Goal: Check status: Check status

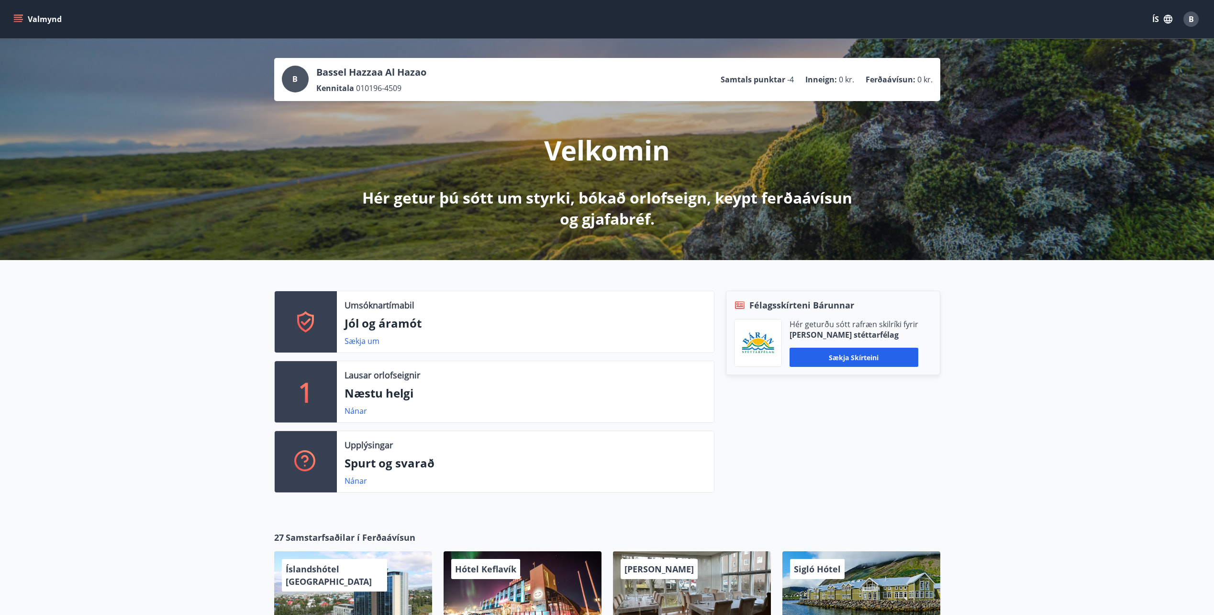
click at [17, 16] on icon "menu" at bounding box center [18, 19] width 10 height 10
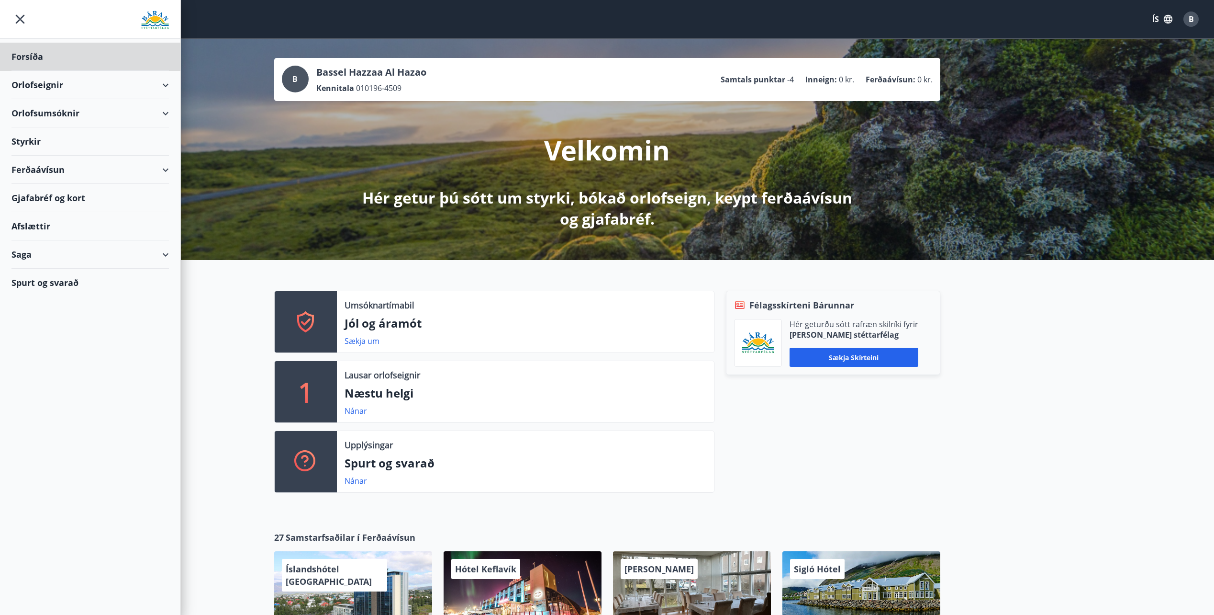
click at [48, 146] on div "Styrkir" at bounding box center [89, 141] width 157 height 28
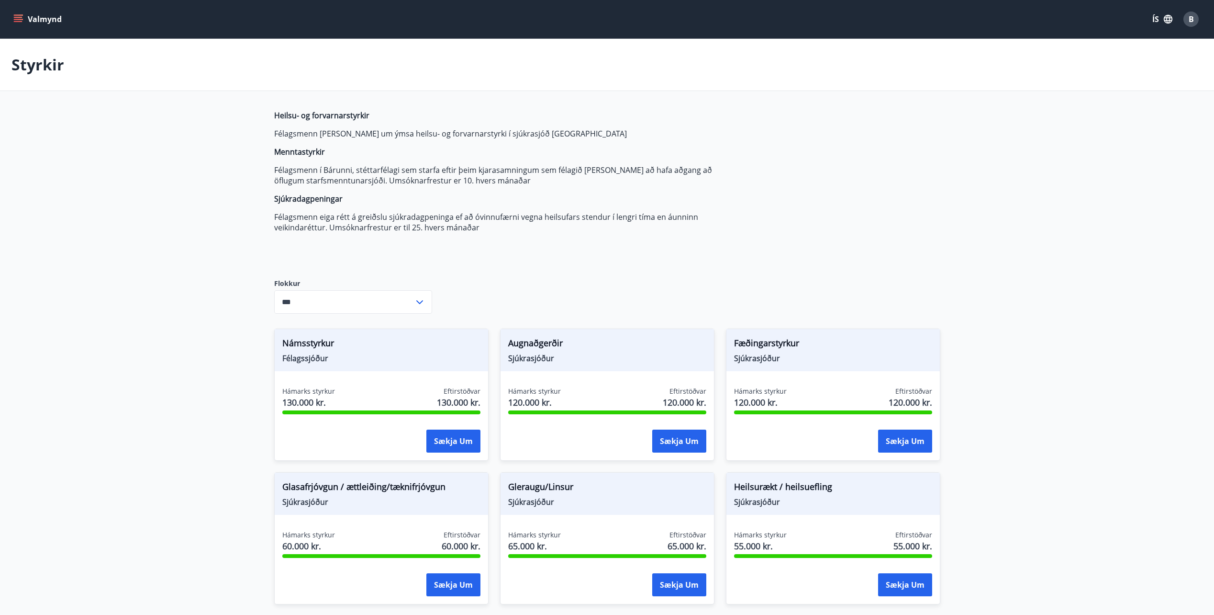
type input "***"
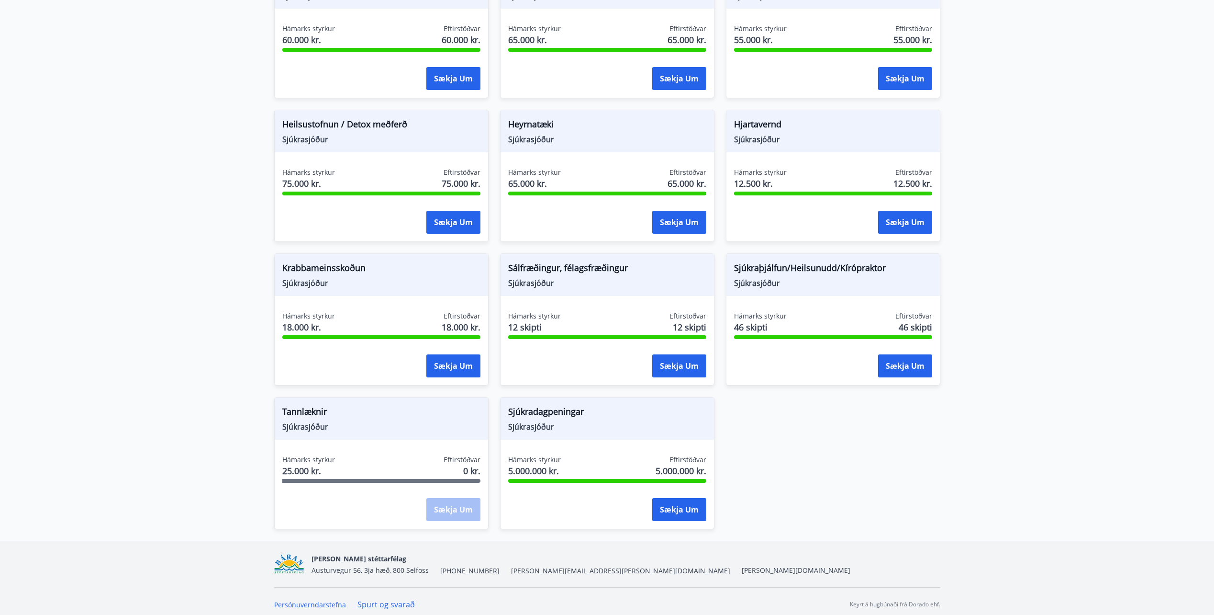
scroll to position [512, 0]
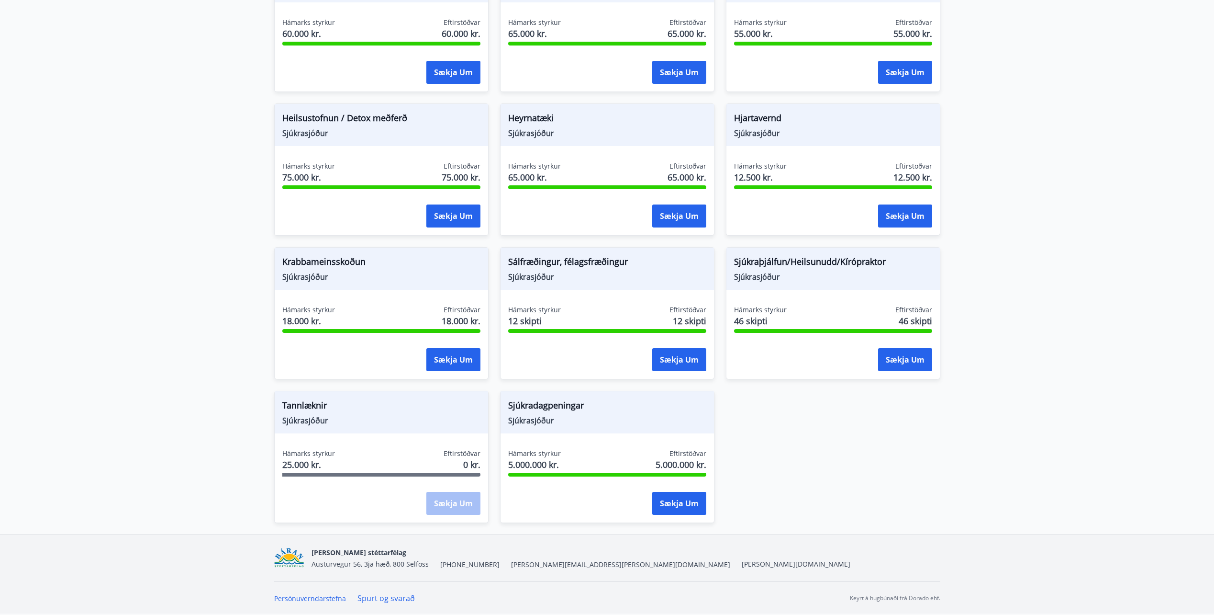
click at [459, 505] on div "Sækja um" at bounding box center [453, 504] width 54 height 24
click at [987, 486] on main "Styrkir Heilsu- og forvarnarstyrkir Félagsmenn [PERSON_NAME] um ýmsa heilsu- og…" at bounding box center [607, 30] width 1214 height 1007
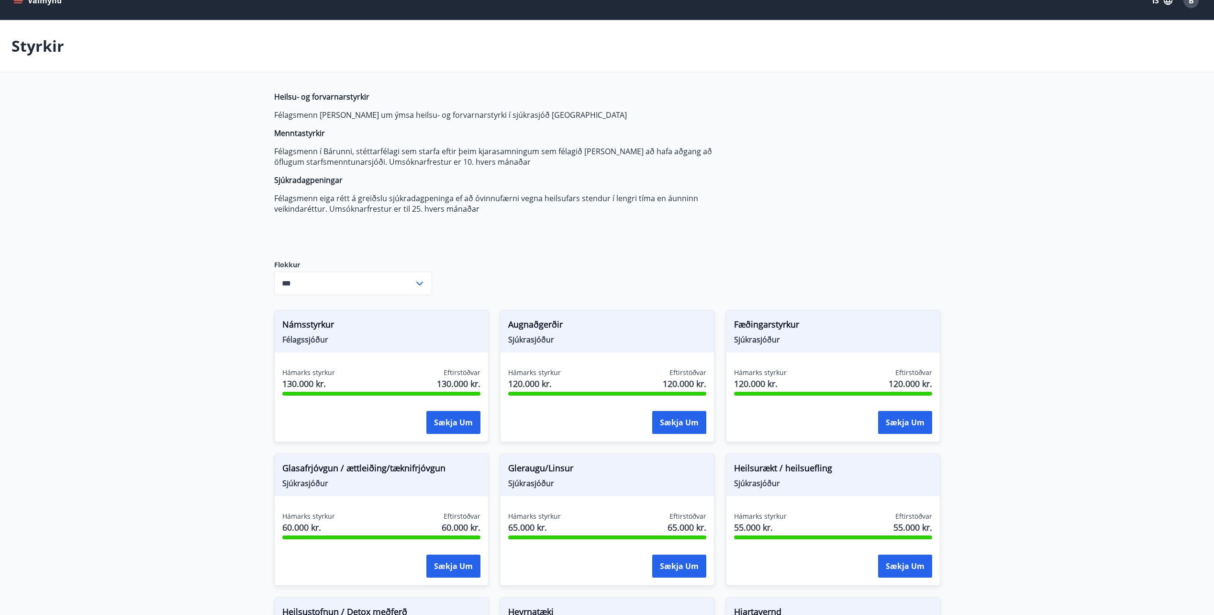
scroll to position [0, 0]
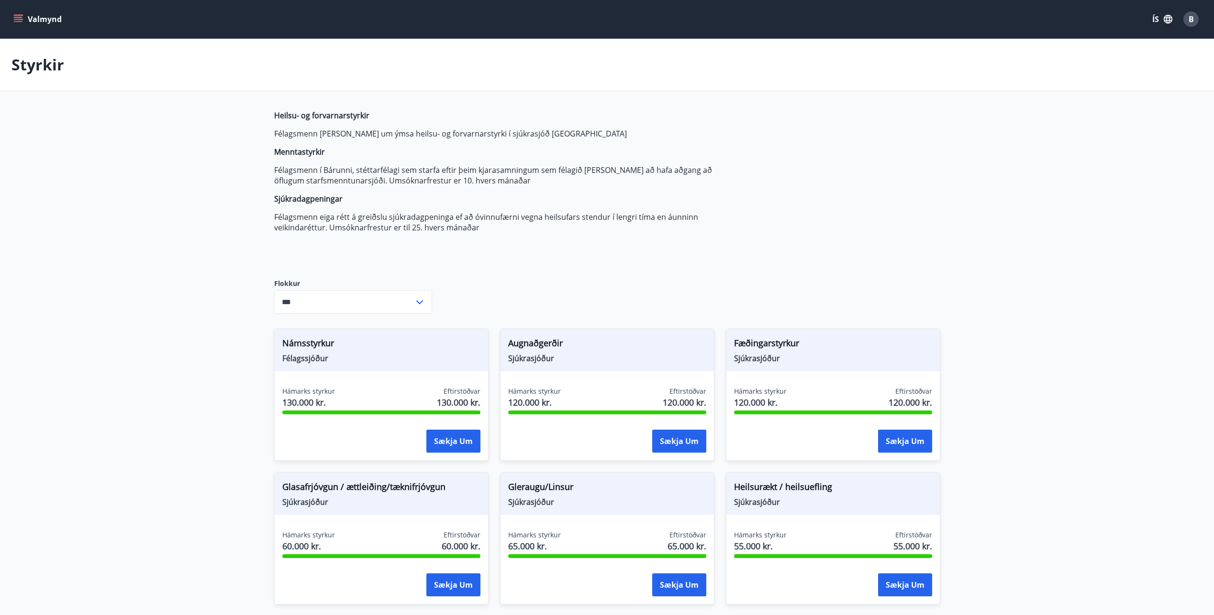
click at [15, 11] on button "Valmynd" at bounding box center [38, 19] width 54 height 17
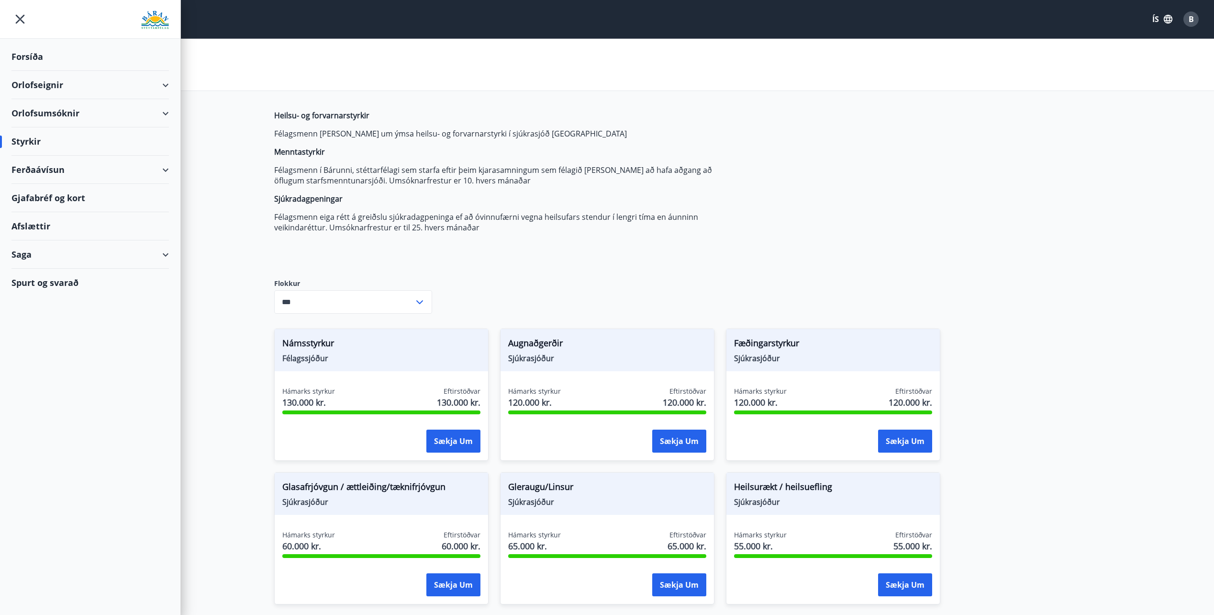
click at [53, 259] on div "Saga" at bounding box center [89, 254] width 157 height 28
click at [47, 379] on div "Styrkjasaga" at bounding box center [90, 379] width 142 height 20
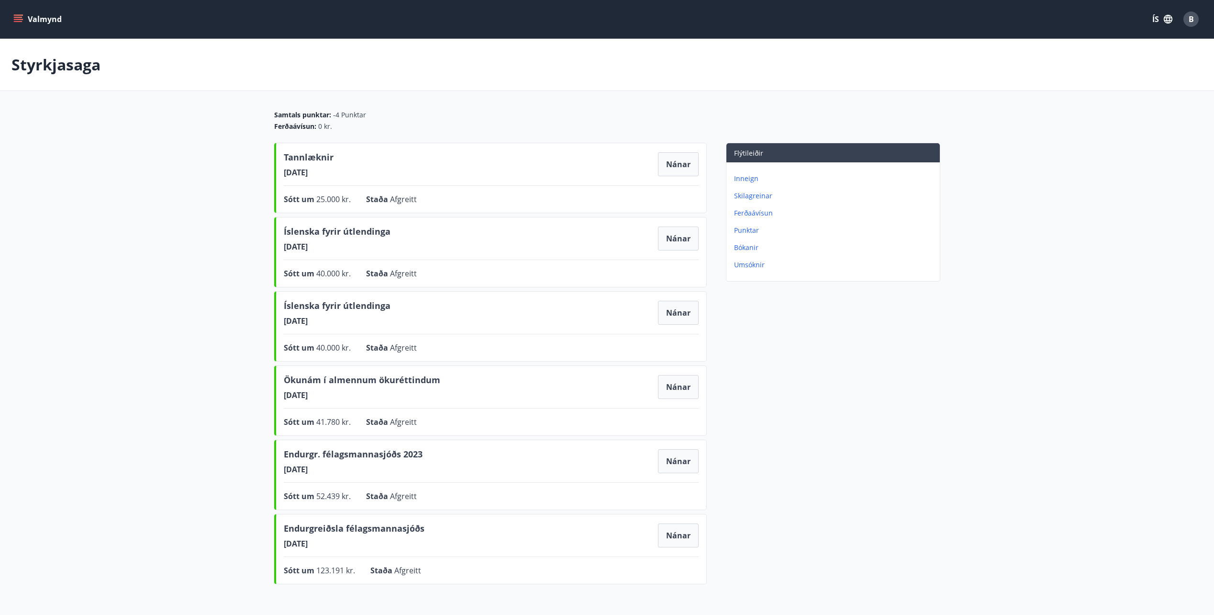
drag, startPoint x: 317, startPoint y: 157, endPoint x: 365, endPoint y: 168, distance: 49.3
click at [365, 168] on div "Tannlæknir [DATE] Nánar" at bounding box center [491, 164] width 415 height 27
drag, startPoint x: 365, startPoint y: 168, endPoint x: 380, endPoint y: 175, distance: 16.7
click at [380, 175] on div "Tannlæknir [DATE] Nánar" at bounding box center [491, 164] width 415 height 27
drag, startPoint x: 394, startPoint y: 196, endPoint x: 369, endPoint y: 167, distance: 38.6
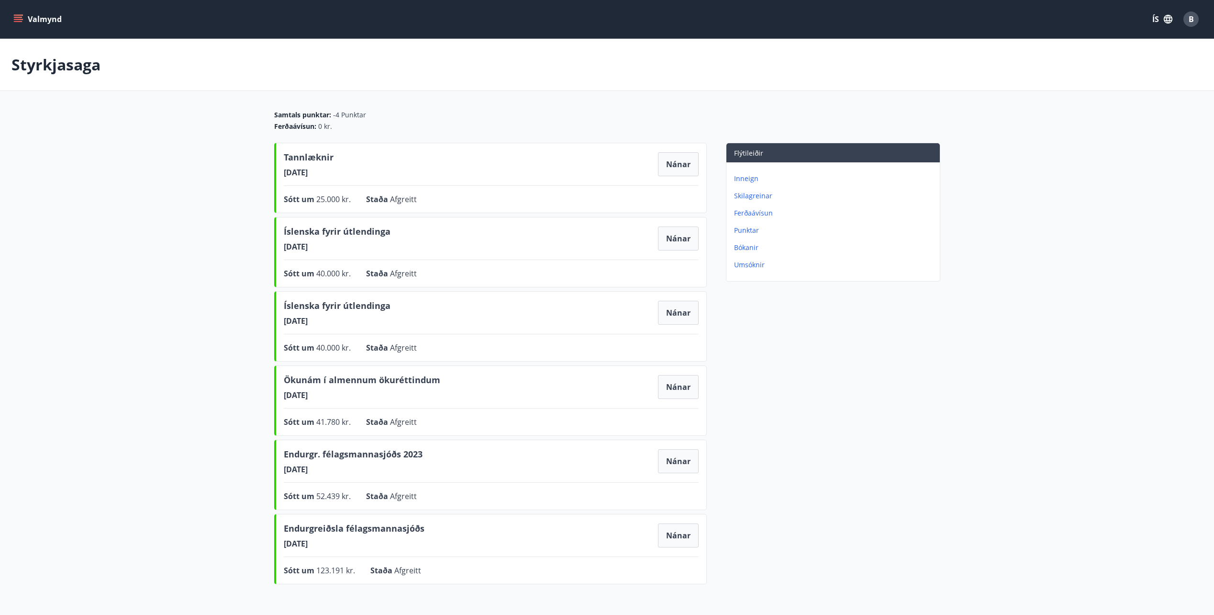
click at [369, 167] on div "Tannlæknir [DATE] Nánar Sótt um 25.000 kr. Staða Afgreitt Nánar" at bounding box center [490, 178] width 433 height 70
drag, startPoint x: 369, startPoint y: 167, endPoint x: 498, endPoint y: 176, distance: 130.0
click at [498, 176] on div "Tannlæknir [DATE] Nánar" at bounding box center [491, 164] width 415 height 27
click at [677, 167] on button "Nánar" at bounding box center [678, 164] width 41 height 24
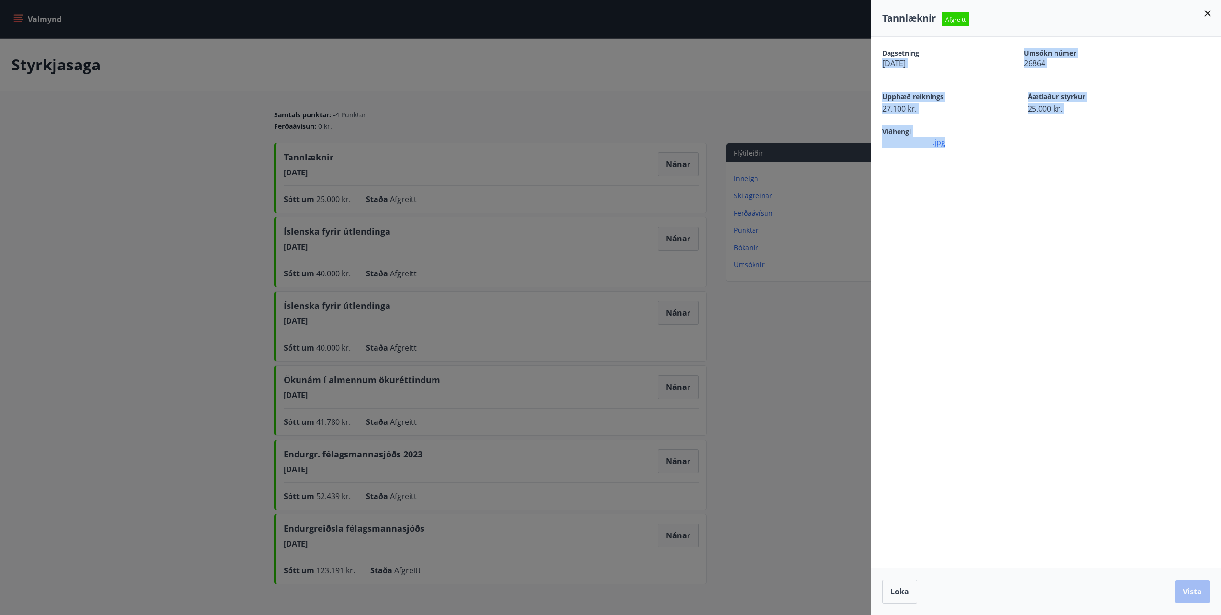
drag, startPoint x: 1039, startPoint y: 142, endPoint x: 1005, endPoint y: 42, distance: 105.2
click at [1005, 42] on div "Dagsetning [DATE] Umsókn númer 26864 Upphæð reiknings 27.100 kr. Áætlaður styrk…" at bounding box center [1046, 92] width 350 height 111
drag, startPoint x: 1005, startPoint y: 42, endPoint x: 1079, endPoint y: 143, distance: 124.6
click at [1079, 143] on span "_______________.jpg" at bounding box center [1052, 142] width 339 height 11
click at [1065, 81] on div "Upphæð reiknings 27.100 kr. Áætlaður styrkur 25.000 kr." at bounding box center [1046, 97] width 350 height 34
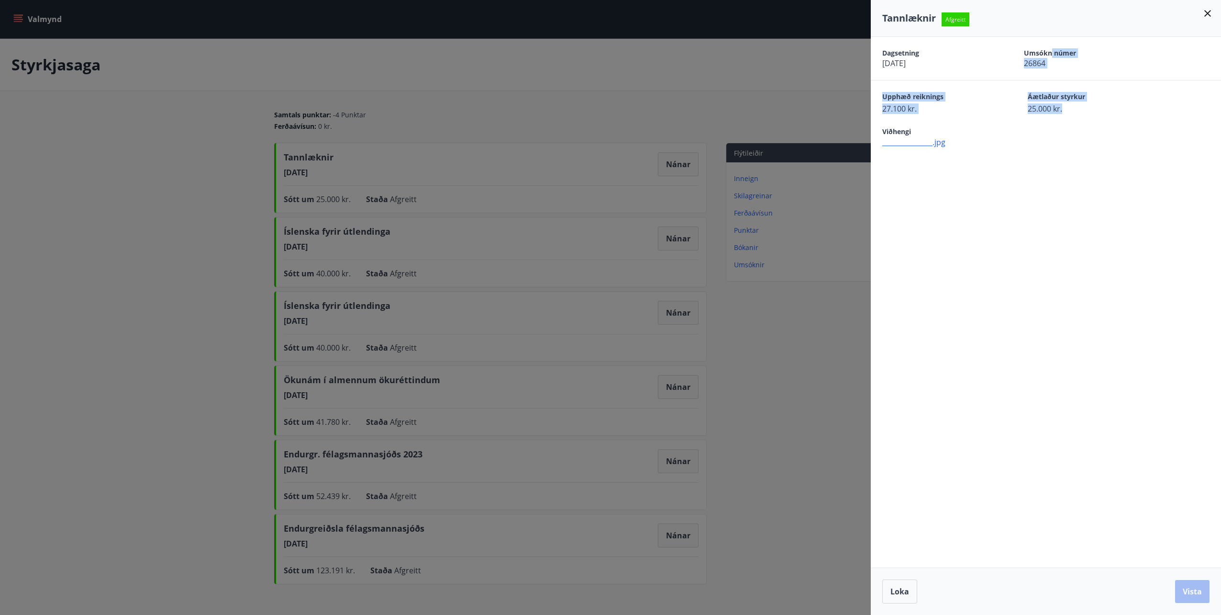
drag, startPoint x: 1051, startPoint y: 55, endPoint x: 1068, endPoint y: 111, distance: 58.4
click at [1068, 111] on div "Dagsetning [DATE] Umsókn númer 26864 Upphæð reiknings 27.100 kr. Áætlaður styrk…" at bounding box center [1046, 92] width 350 height 111
drag, startPoint x: 1068, startPoint y: 111, endPoint x: 1075, endPoint y: 112, distance: 7.9
click at [1071, 112] on span "25.000 kr." at bounding box center [1084, 108] width 112 height 11
click at [1089, 112] on span "25.000 kr." at bounding box center [1084, 108] width 112 height 11
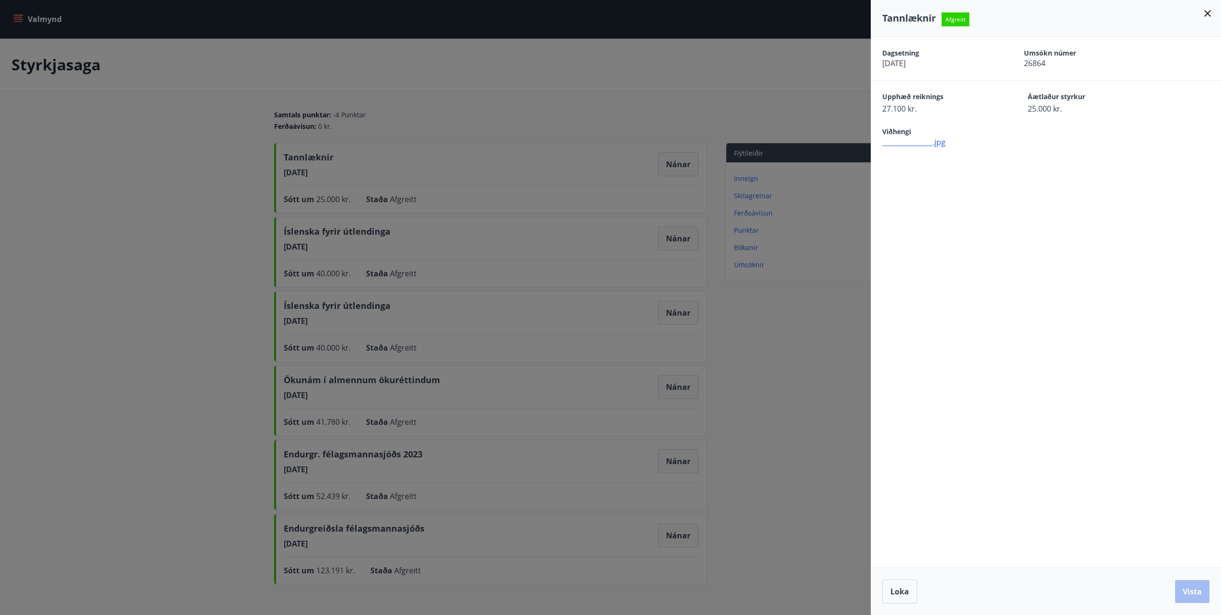
click at [996, 227] on div "Dagsetning [DATE] Umsókn númer 26864 Upphæð reiknings 27.100 kr. Áætlaður styrk…" at bounding box center [1046, 302] width 350 height 530
click at [889, 592] on button "Loka" at bounding box center [900, 591] width 35 height 24
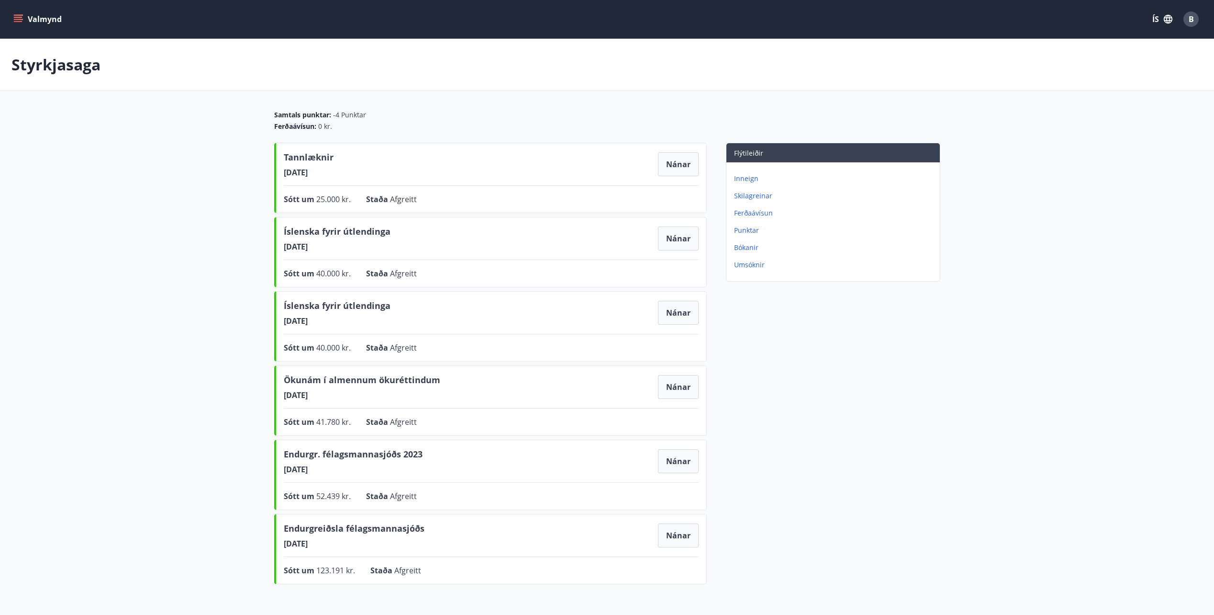
click at [817, 377] on div "Flýtileiðir Inneign Skilagreinar Ferðaávísun Punktar Bókanir Umsóknir" at bounding box center [824, 365] width 234 height 445
click at [17, 14] on button "Valmynd" at bounding box center [38, 19] width 54 height 17
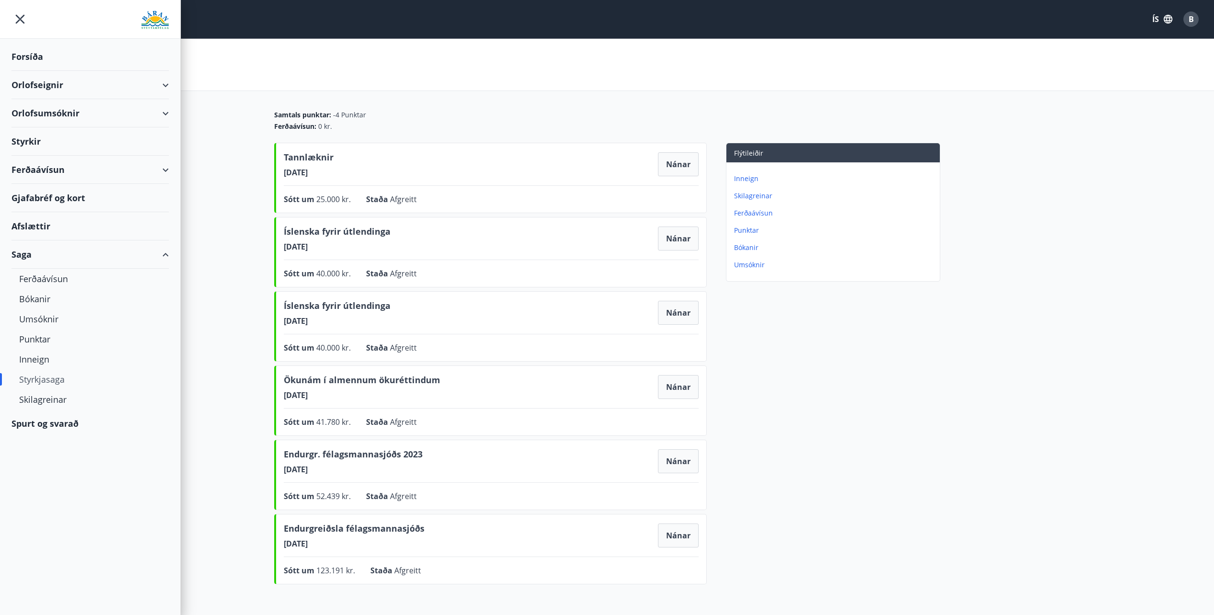
click at [34, 51] on div "Forsíða" at bounding box center [89, 57] width 157 height 28
